Goal: Find specific page/section: Find specific page/section

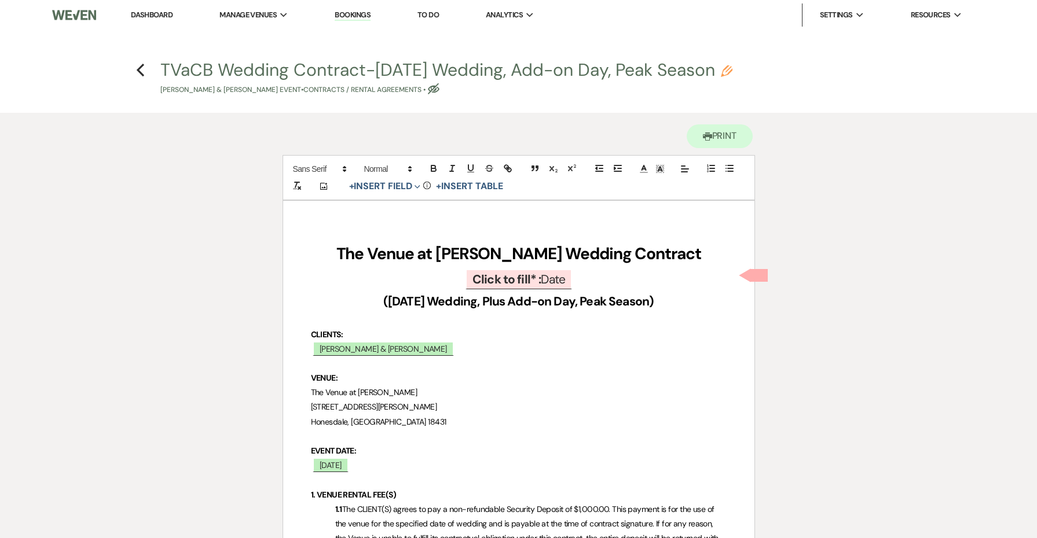
click at [153, 13] on link "Dashboard" at bounding box center [152, 15] width 42 height 10
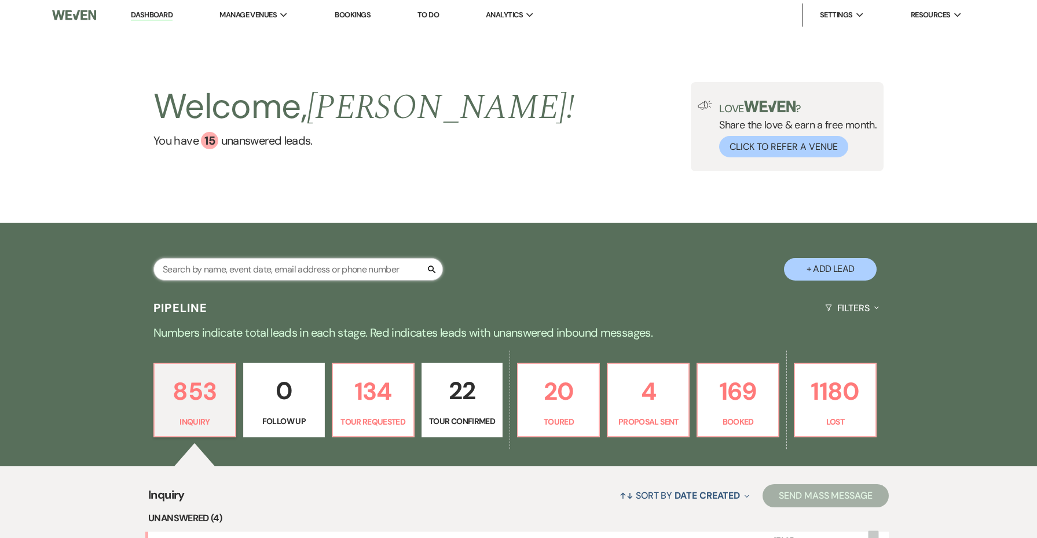
click at [408, 276] on input "text" at bounding box center [297, 269] width 289 height 23
click at [401, 270] on input "text" at bounding box center [297, 269] width 289 height 23
type input "[PERSON_NAME]"
select select "8"
select select "5"
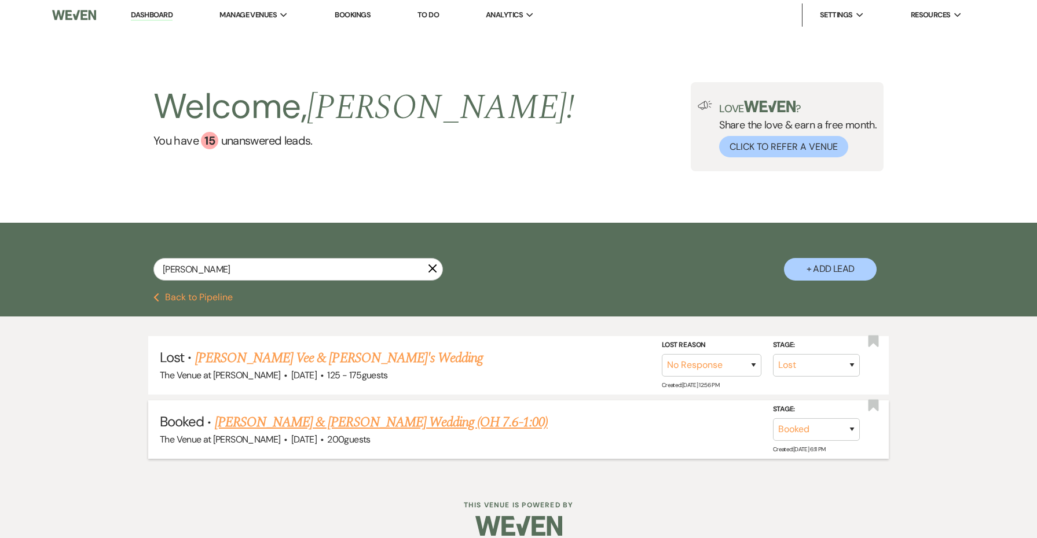
click at [301, 422] on link "[PERSON_NAME] & [PERSON_NAME] Wedding (OH 7.6-1:00)" at bounding box center [381, 422] width 333 height 21
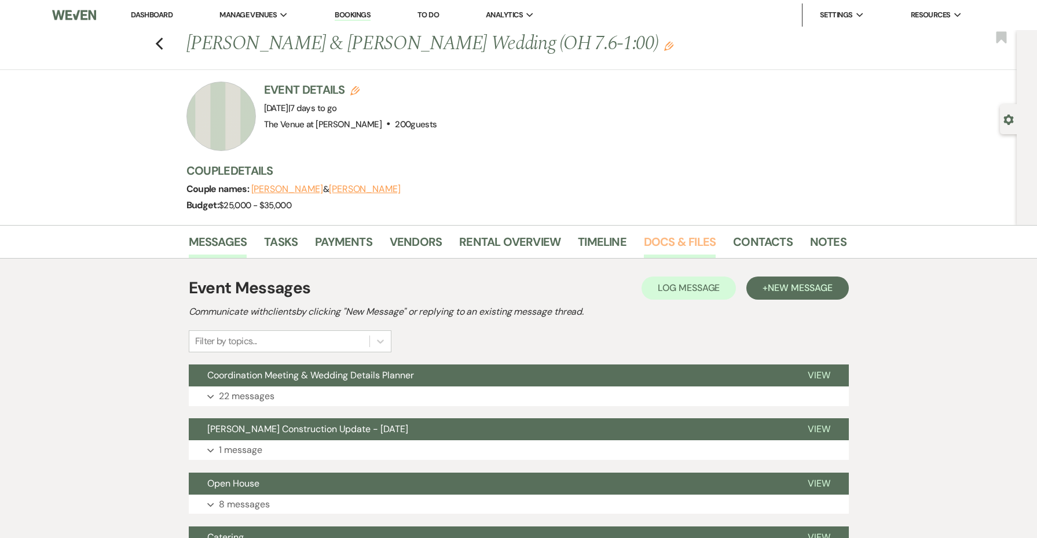
click at [652, 245] on link "Docs & Files" at bounding box center [680, 245] width 72 height 25
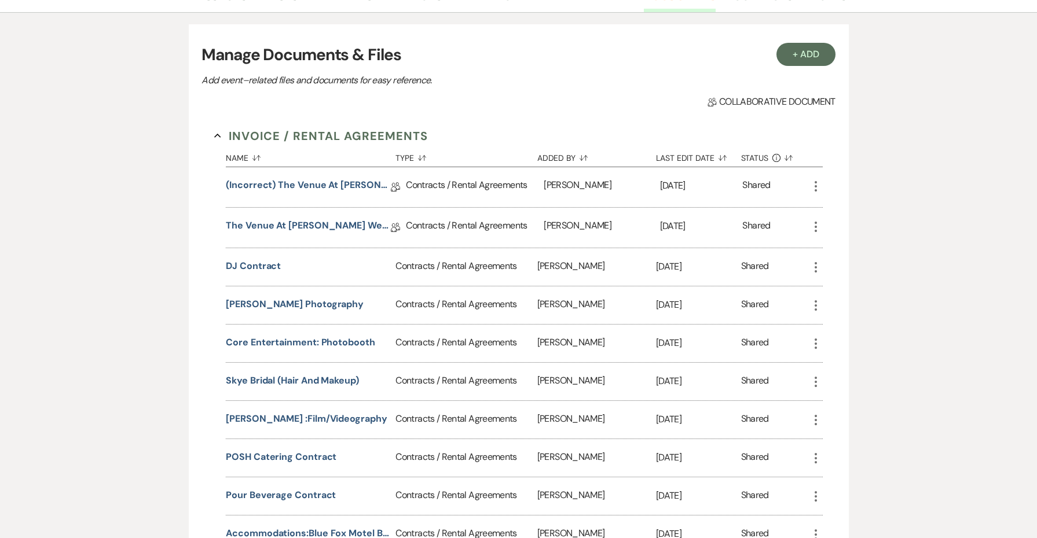
scroll to position [262, 0]
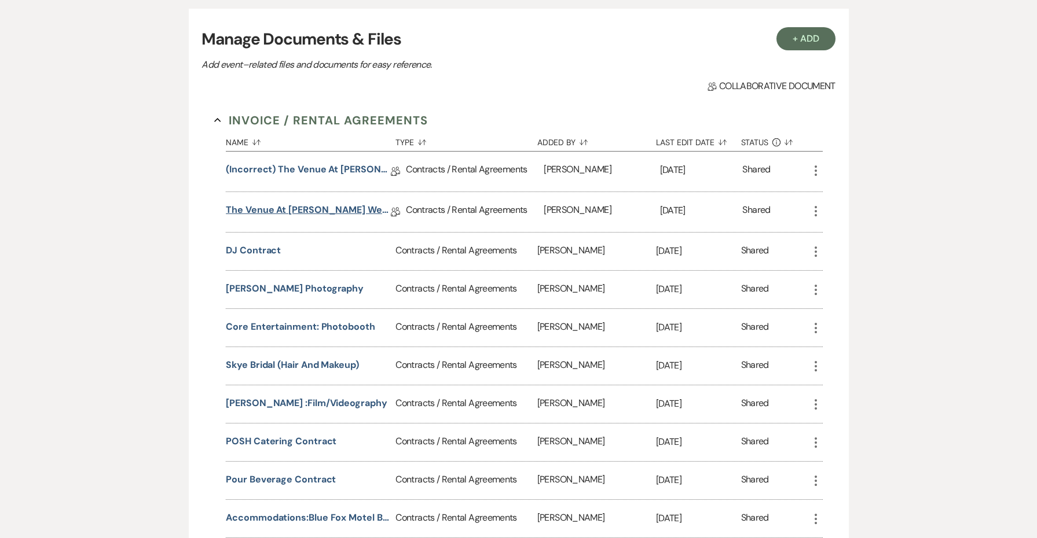
click at [283, 210] on link "The Venue at [PERSON_NAME] Wedding Contract-([DATE] [PERSON_NAME][GEOGRAPHIC_DA…" at bounding box center [308, 212] width 165 height 18
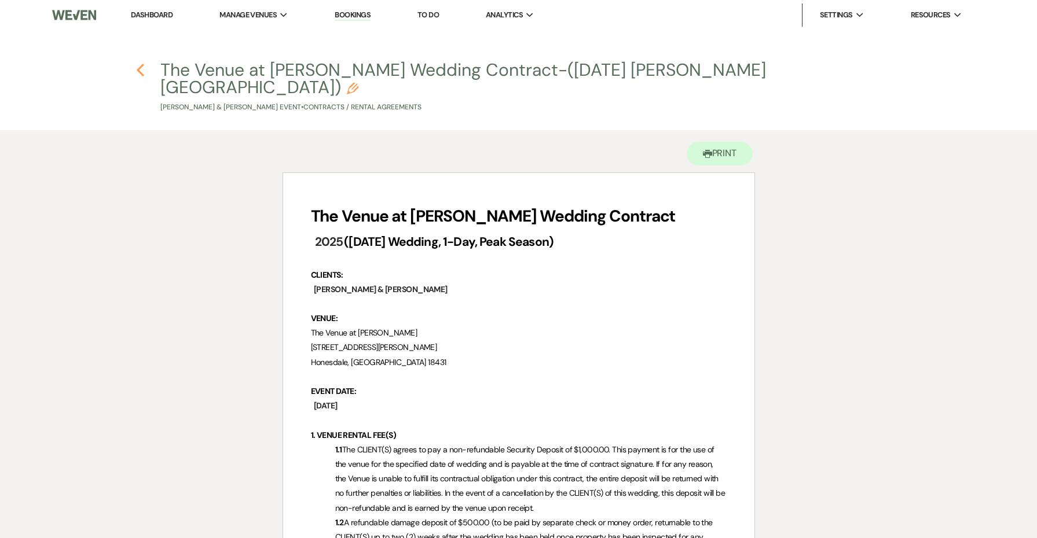
click at [144, 71] on icon "Previous" at bounding box center [140, 70] width 9 height 14
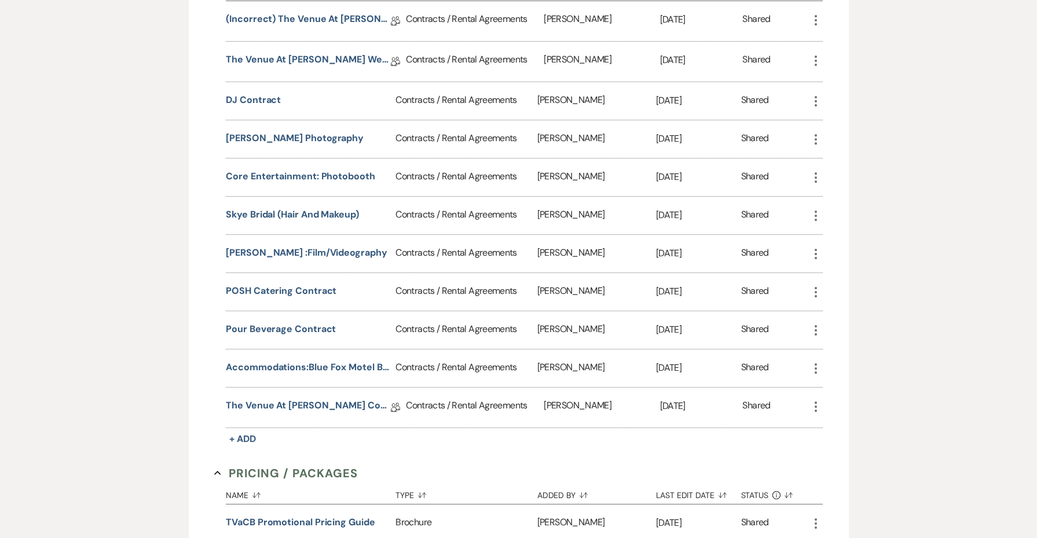
scroll to position [424, 0]
